Goal: Task Accomplishment & Management: Use online tool/utility

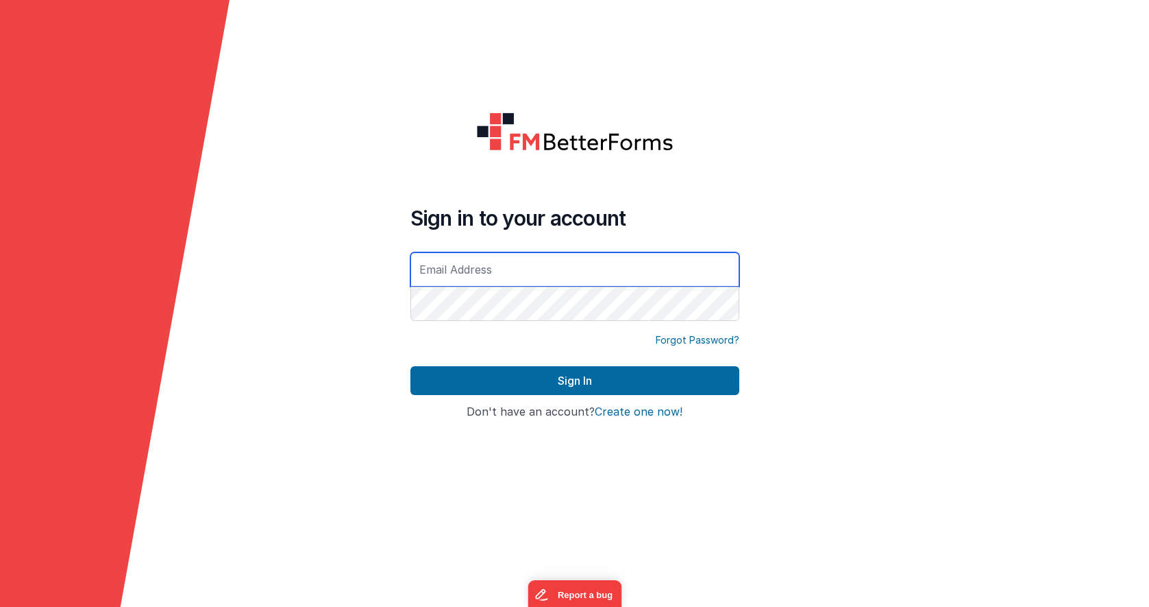
click at [513, 271] on input "text" at bounding box center [575, 269] width 329 height 34
type input "[PERSON_NAME][EMAIL_ADDRESS][DOMAIN_NAME]"
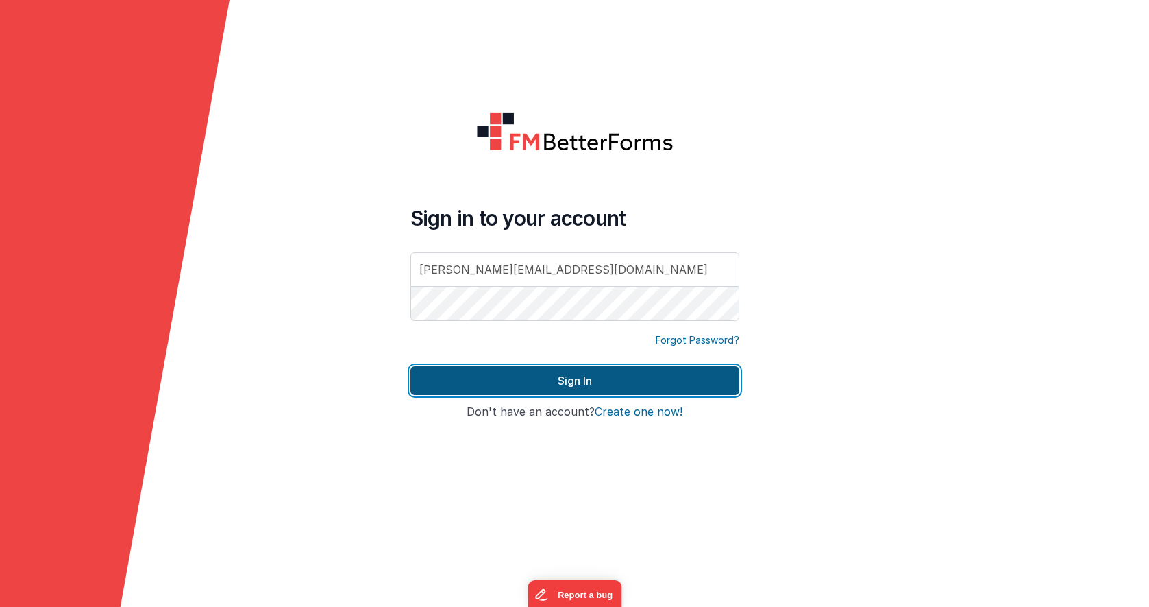
click at [568, 380] on button "Sign In" at bounding box center [575, 380] width 329 height 29
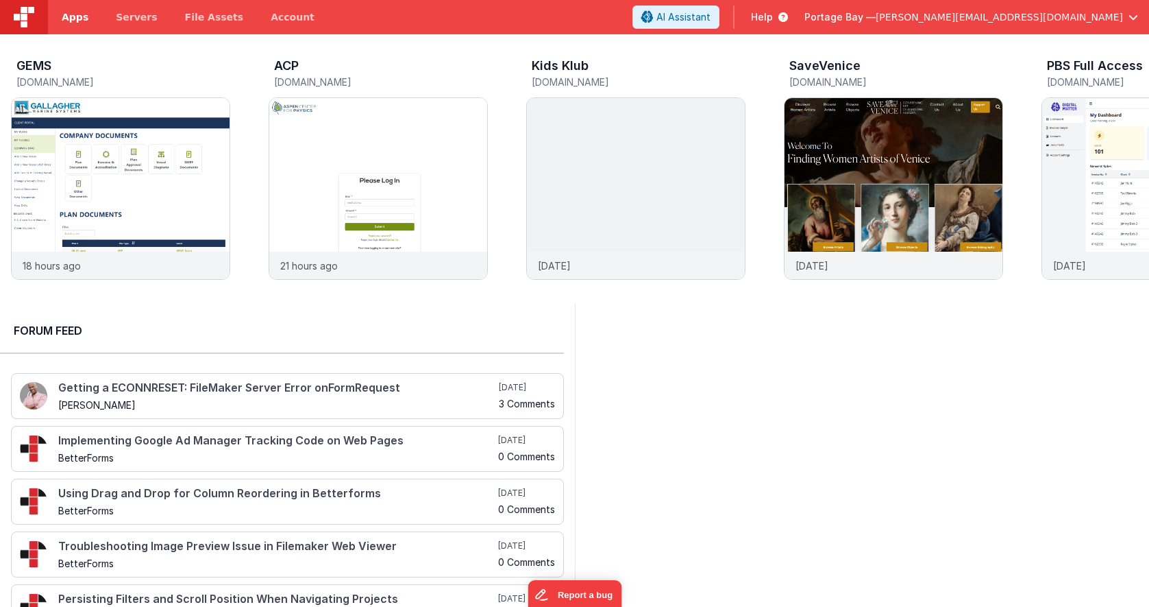
click at [71, 19] on span "Apps" at bounding box center [75, 17] width 27 height 14
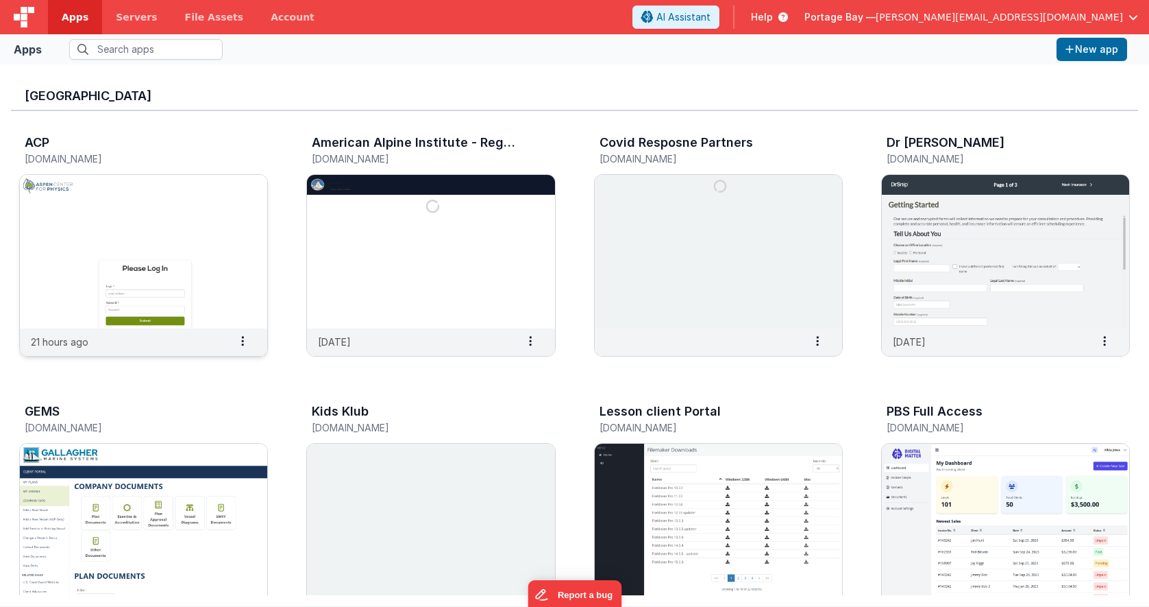
click at [187, 220] on img at bounding box center [143, 252] width 247 height 154
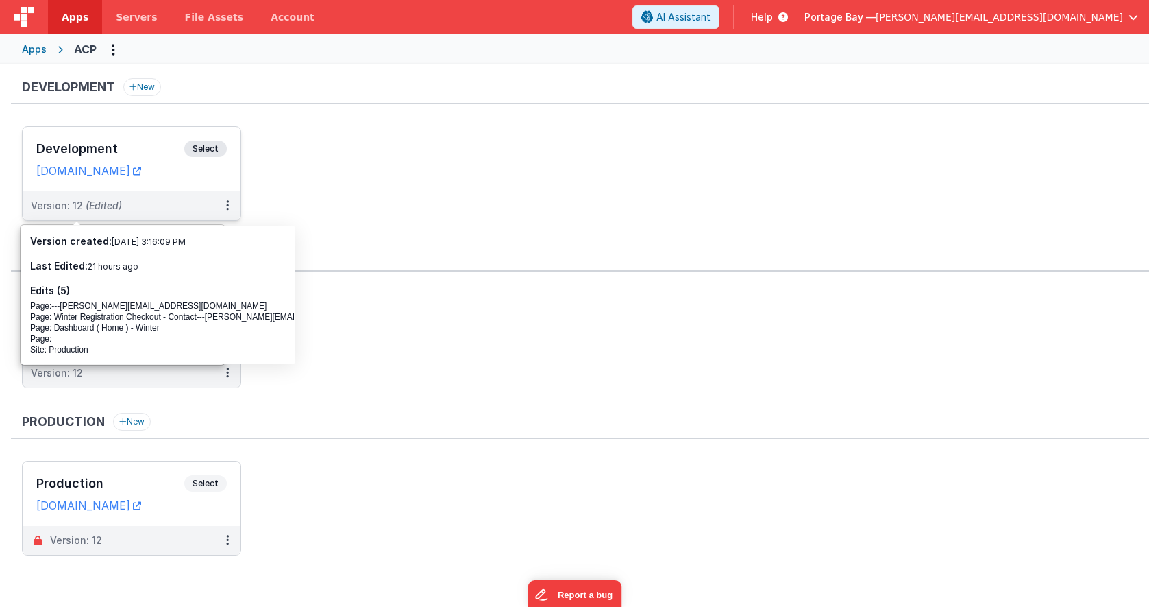
click at [209, 150] on span "Select" at bounding box center [205, 149] width 42 height 16
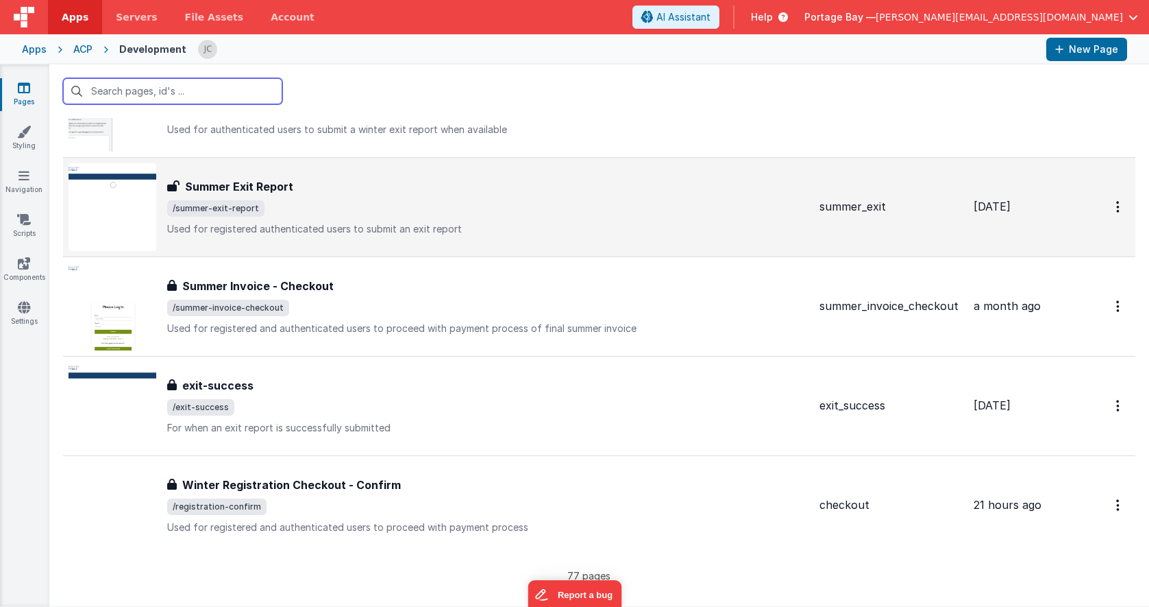
scroll to position [7259, 0]
